Goal: Navigation & Orientation: Find specific page/section

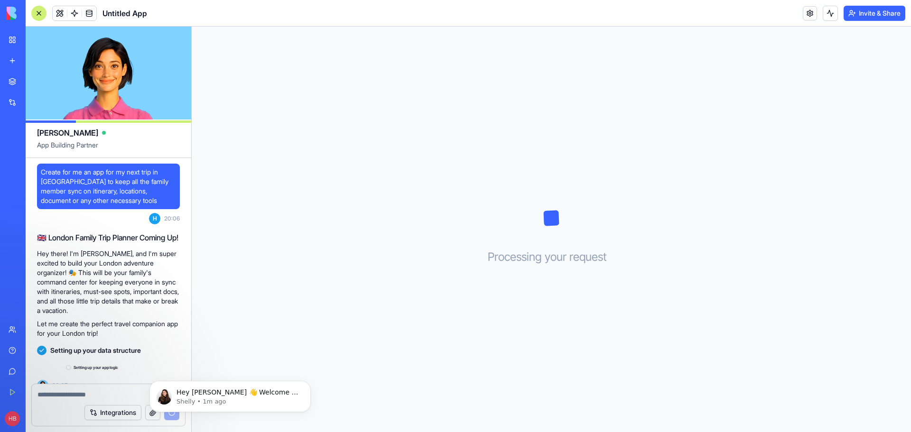
scroll to position [13, 0]
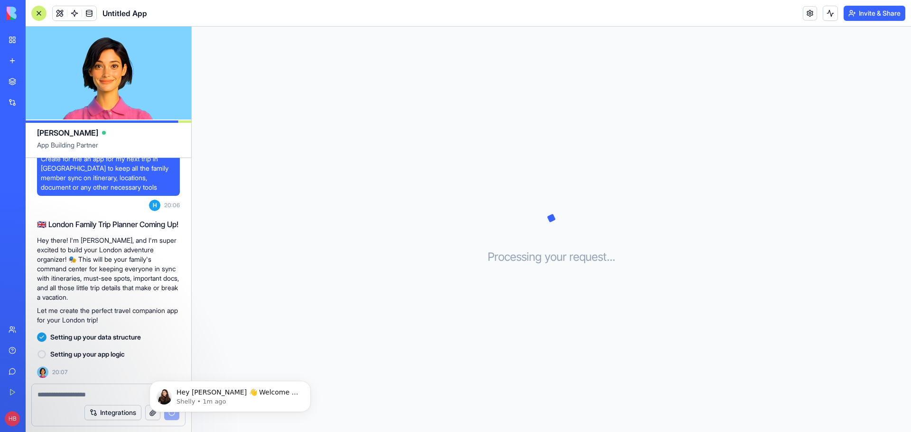
click at [484, 242] on div "Processing your request . . ." at bounding box center [551, 230] width 719 height 406
click at [280, 393] on p "Hey [PERSON_NAME] 👋 Welcome to Blocks 🙌 I'm here if you have any questions!" at bounding box center [238, 392] width 122 height 9
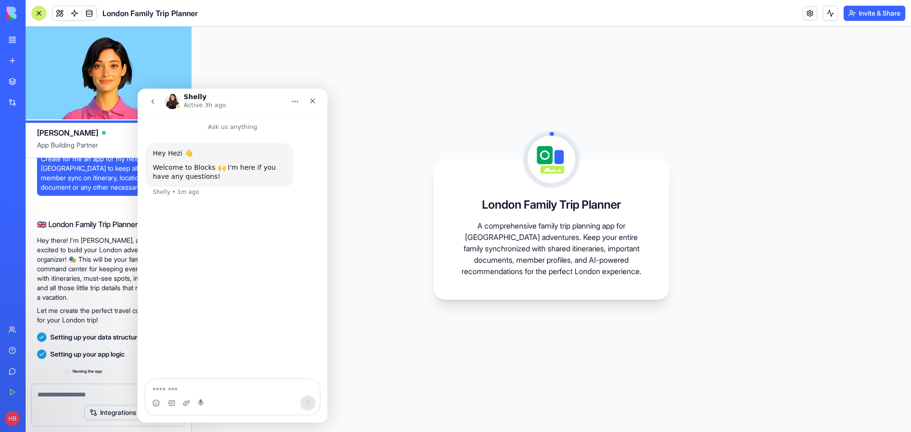
scroll to position [30, 0]
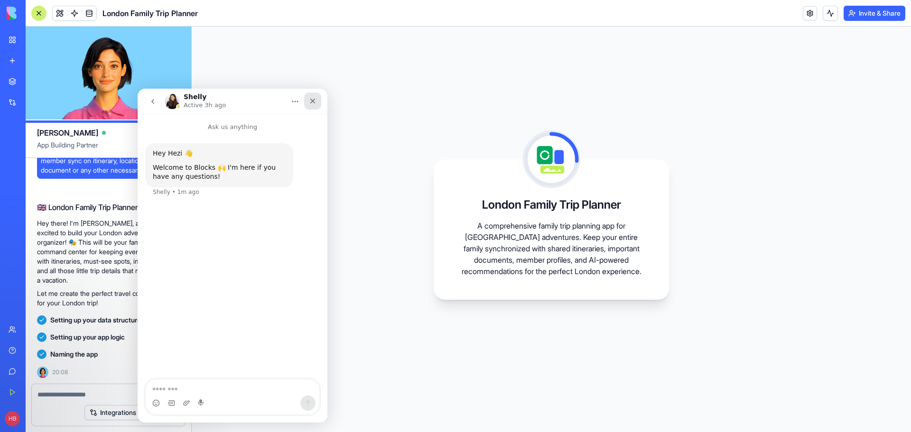
click at [308, 100] on div "Close" at bounding box center [312, 101] width 17 height 17
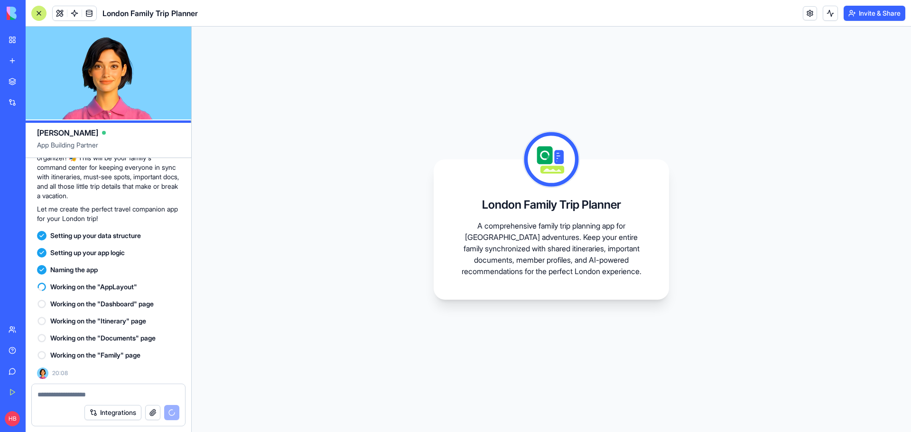
scroll to position [116, 0]
